Goal: Ask a question: Ask a question

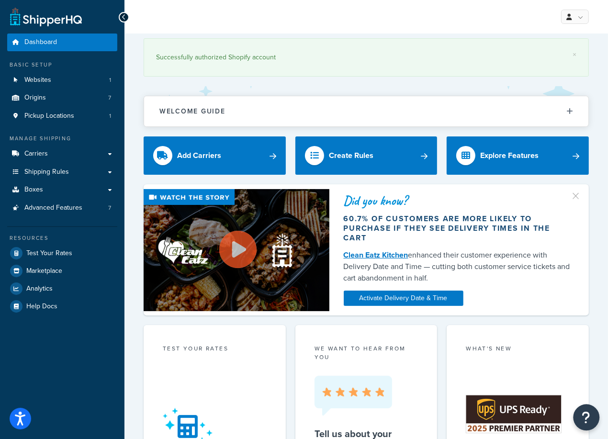
click at [575, 420] on button "Open Resource Center" at bounding box center [587, 418] width 26 height 26
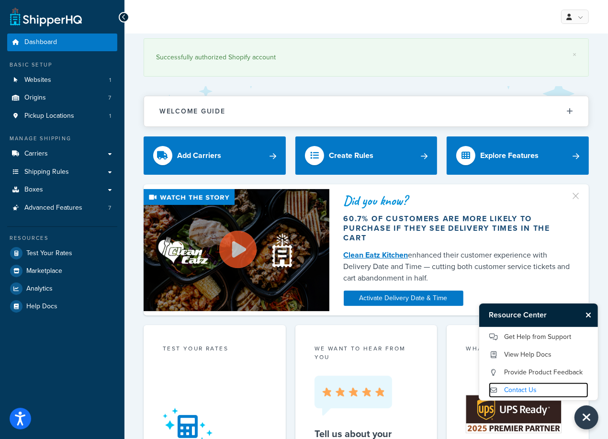
click at [528, 390] on link "Contact Us" at bounding box center [539, 390] width 100 height 15
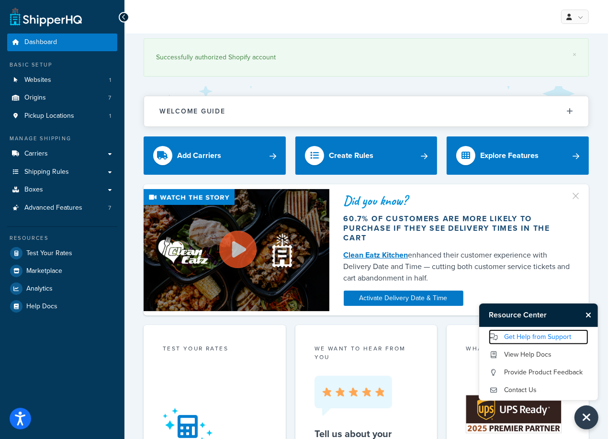
click at [539, 339] on link "Get Help from Support" at bounding box center [539, 337] width 100 height 15
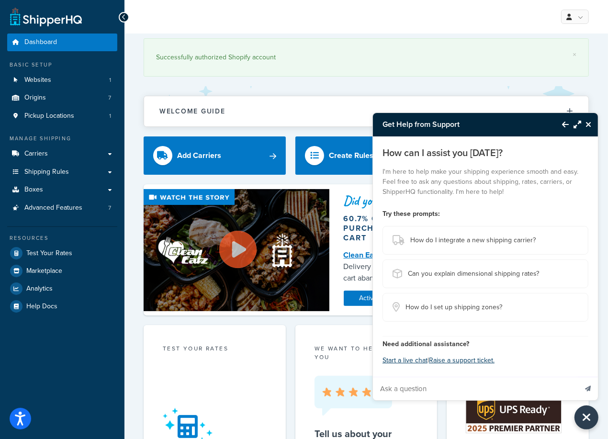
click at [432, 385] on input "Ask a question" at bounding box center [475, 389] width 204 height 23
drag, startPoint x: 564, startPoint y: 391, endPoint x: 559, endPoint y: 389, distance: 5.4
click at [559, 389] on input "my free shipping group has a threshold of greater than $99 for free shipping. I…" at bounding box center [475, 389] width 204 height 23
click at [569, 389] on input "my free shipping group has a threshold of greater than $99 for free shipping. I…" at bounding box center [475, 389] width 204 height 23
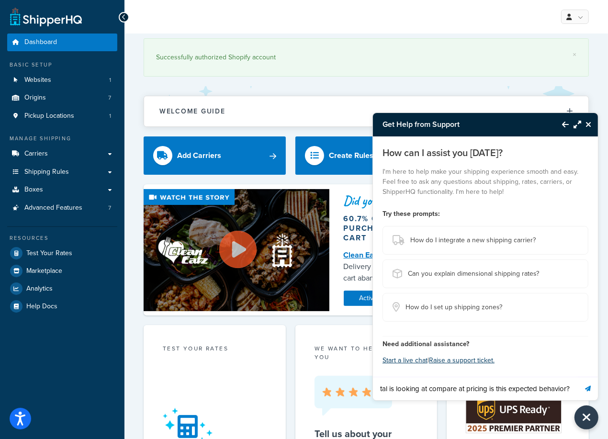
scroll to position [0, 337]
type input "my free shipping group has a threshold of greater than $99 for free shipping. I…"
click at [578, 377] on button "Send message" at bounding box center [588, 388] width 20 height 23
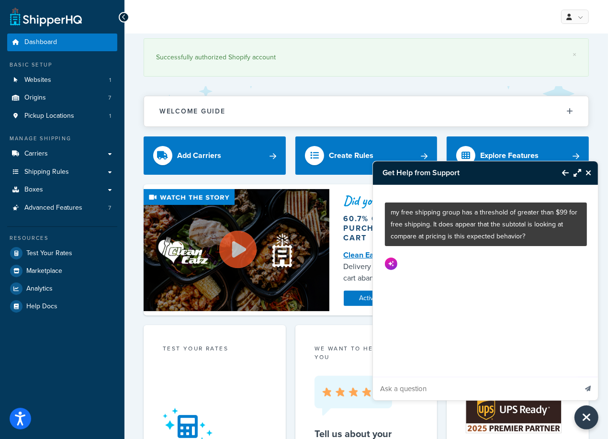
scroll to position [0, 0]
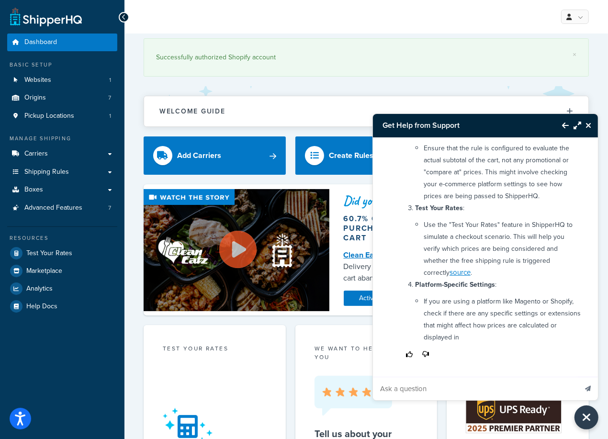
drag, startPoint x: 599, startPoint y: 284, endPoint x: 608, endPoint y: 241, distance: 44.1
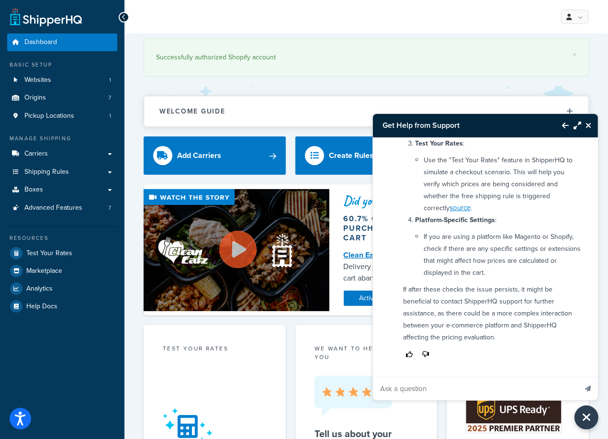
scroll to position [341, 0]
drag, startPoint x: 481, startPoint y: 384, endPoint x: 495, endPoint y: 374, distance: 17.9
click at [481, 384] on input "Ask a question" at bounding box center [475, 389] width 204 height 23
click at [489, 387] on input "Ask a question" at bounding box center [475, 389] width 204 height 23
type input "i'm using shopify can you be more helpful?"
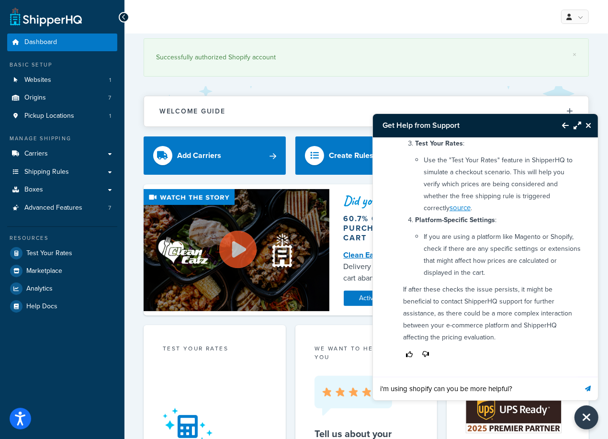
click at [578, 377] on button "Send message" at bounding box center [588, 388] width 20 height 23
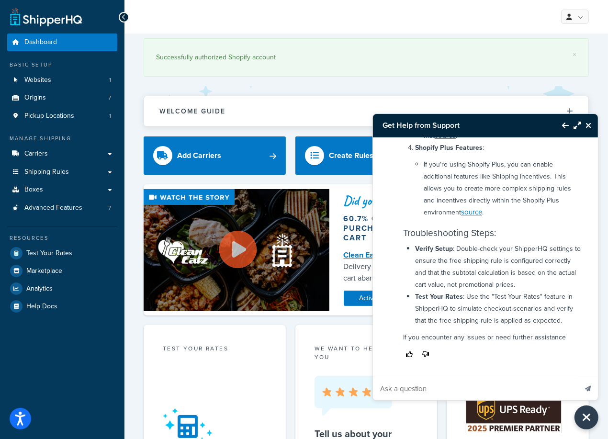
scroll to position [926, 0]
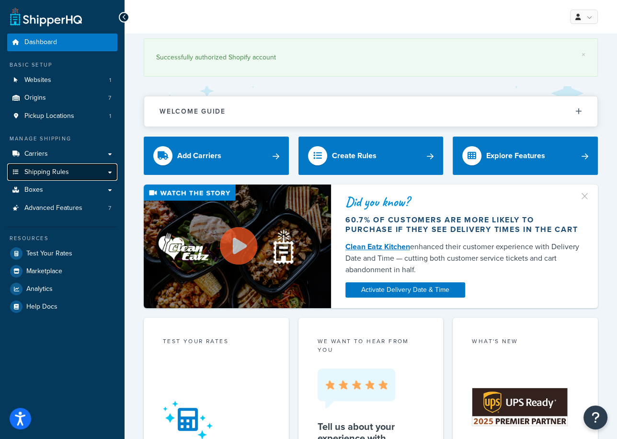
click at [43, 173] on span "Shipping Rules" at bounding box center [46, 172] width 45 height 8
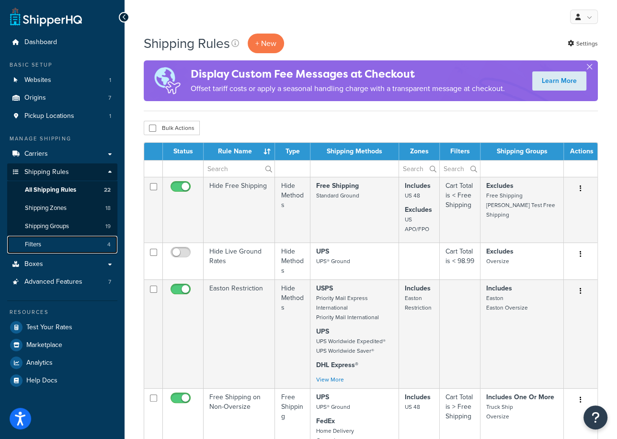
click at [42, 243] on link "Filters 4" at bounding box center [62, 245] width 110 height 18
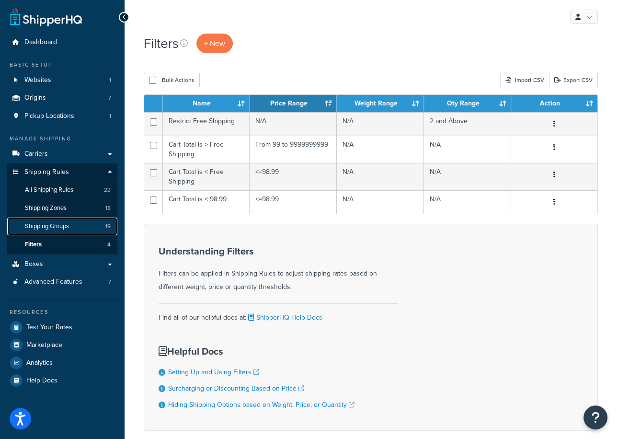
click at [54, 224] on span "Shipping Groups" at bounding box center [47, 226] width 44 height 8
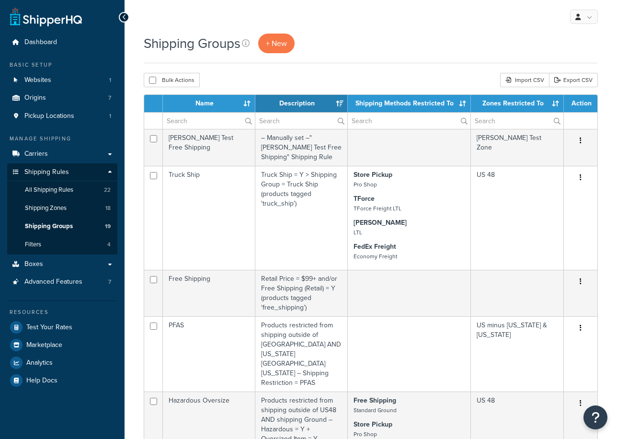
select select "15"
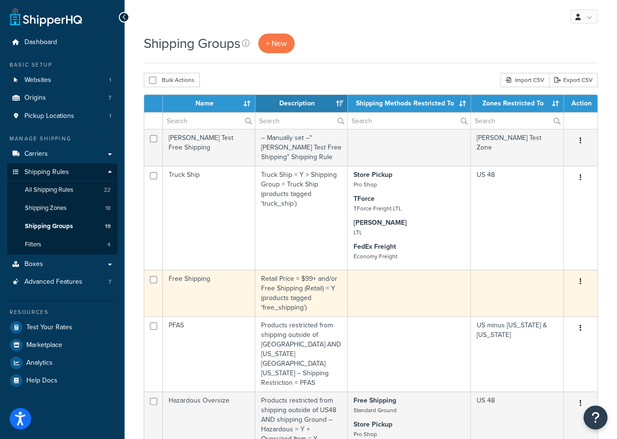
click at [201, 281] on td "Free Shipping" at bounding box center [209, 293] width 92 height 46
